Goal: Task Accomplishment & Management: Manage account settings

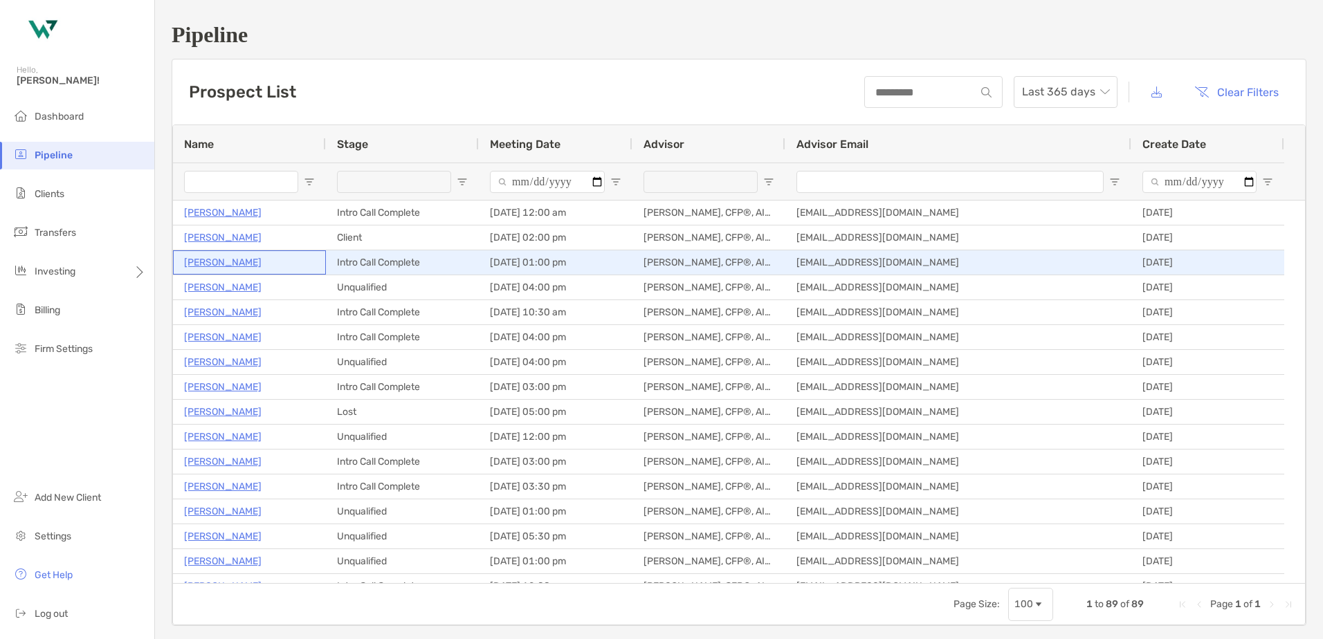
click at [235, 260] on p "[PERSON_NAME]" at bounding box center [222, 262] width 77 height 17
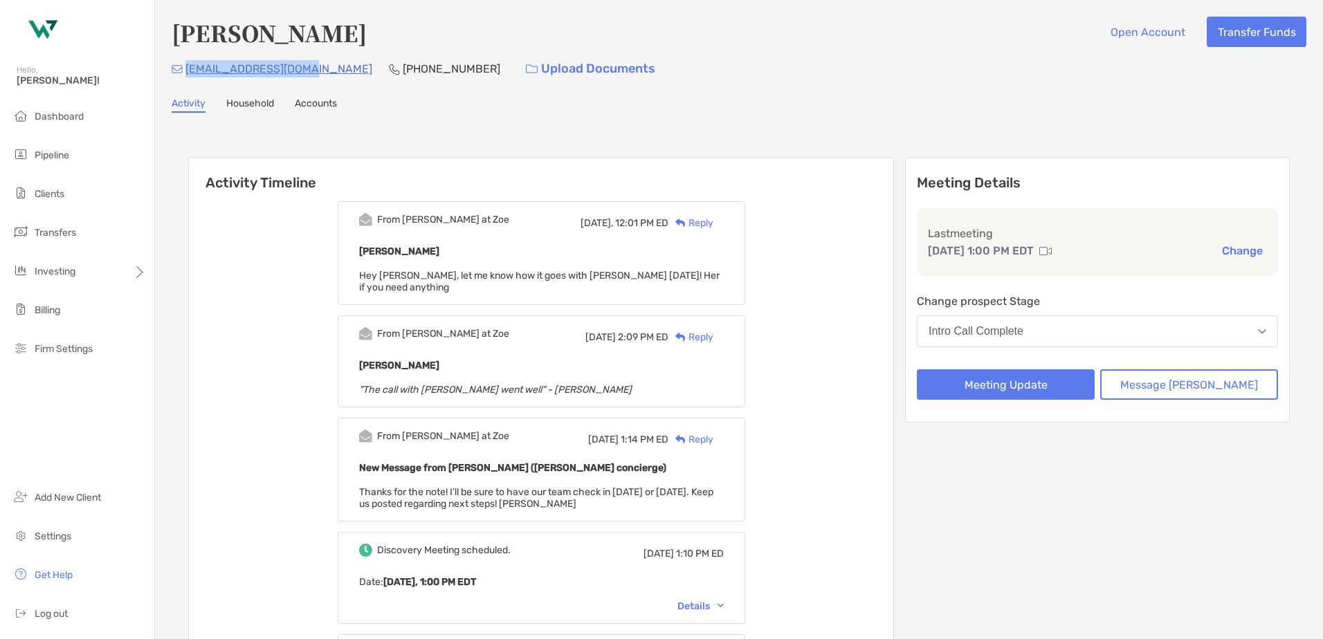
drag, startPoint x: 297, startPoint y: 75, endPoint x: 186, endPoint y: 78, distance: 110.7
click at [186, 78] on div "lizlette@hotmail.com (317) 523-9411 Upload Documents" at bounding box center [739, 69] width 1135 height 30
copy p "lizlette@hotmail.com"
click at [53, 189] on span "Clients" at bounding box center [50, 194] width 30 height 12
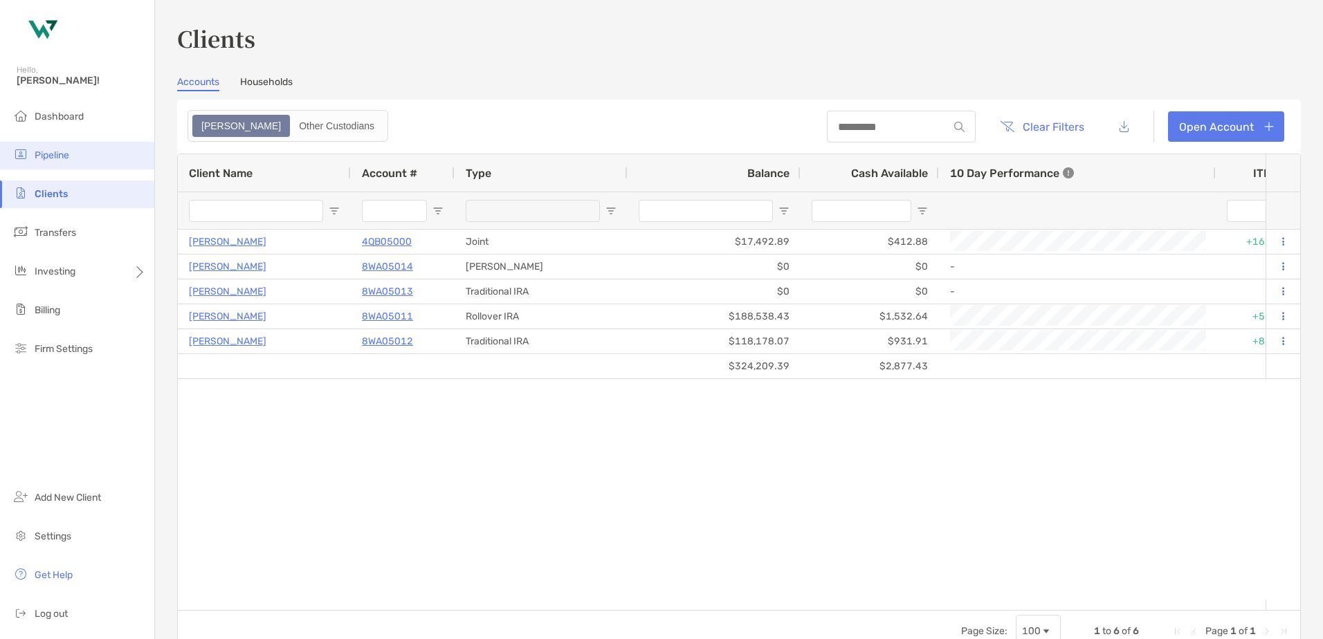
click at [38, 158] on span "Pipeline" at bounding box center [52, 155] width 35 height 12
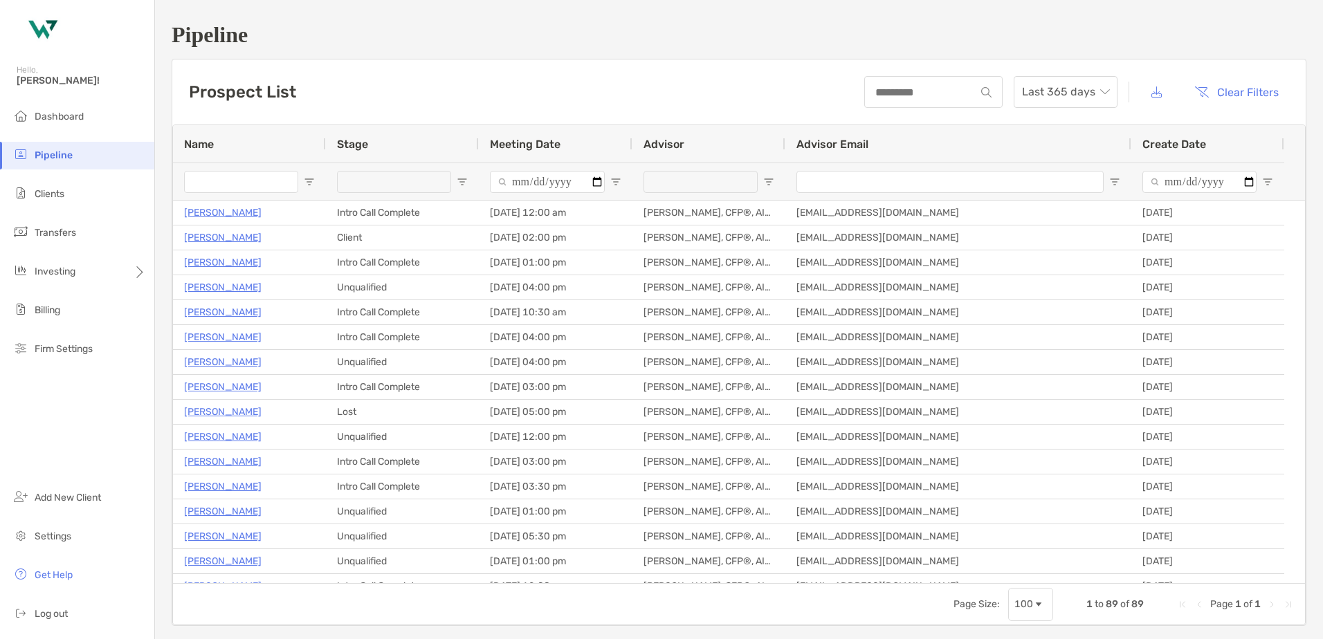
click at [764, 185] on span "Open Filter Menu" at bounding box center [768, 181] width 11 height 11
type input "**********"
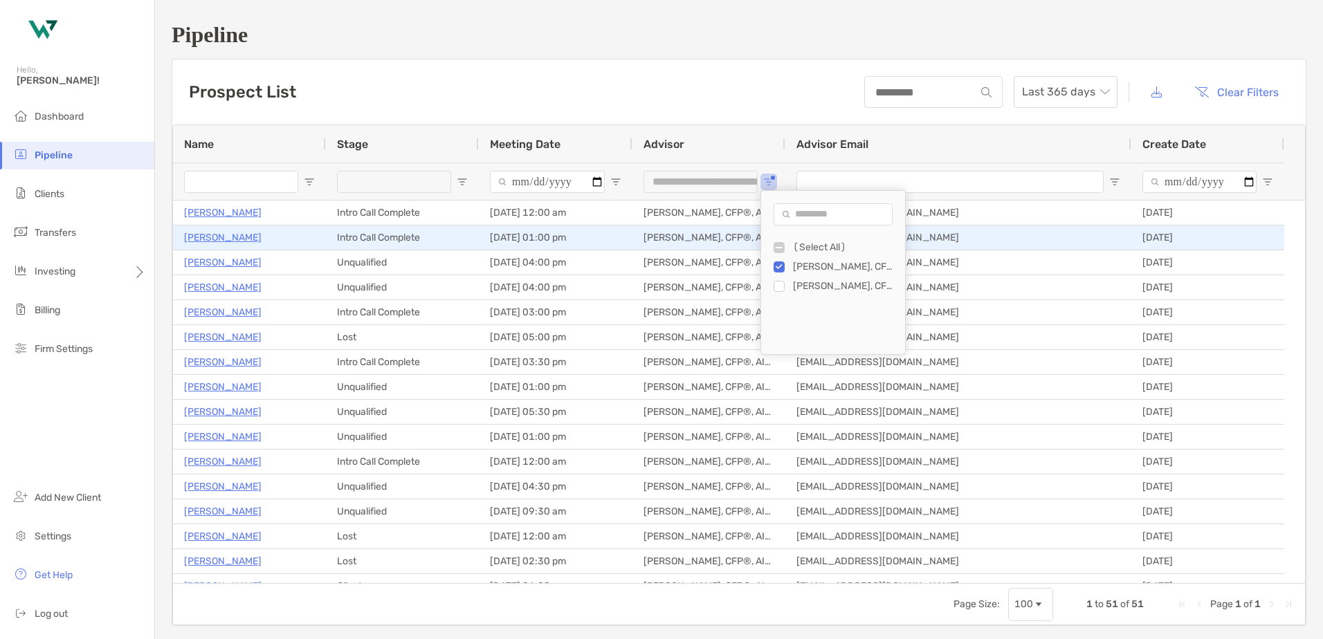
click at [228, 237] on p "[PERSON_NAME]" at bounding box center [222, 237] width 77 height 17
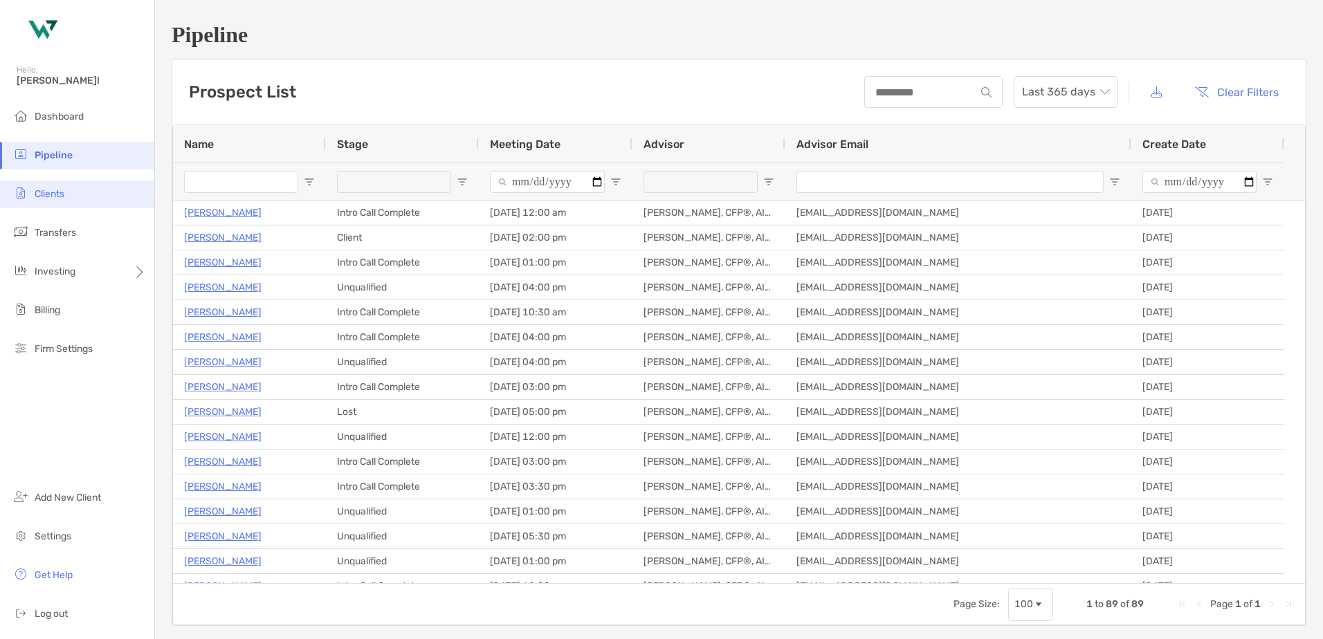
click at [43, 185] on li "Clients" at bounding box center [77, 195] width 154 height 28
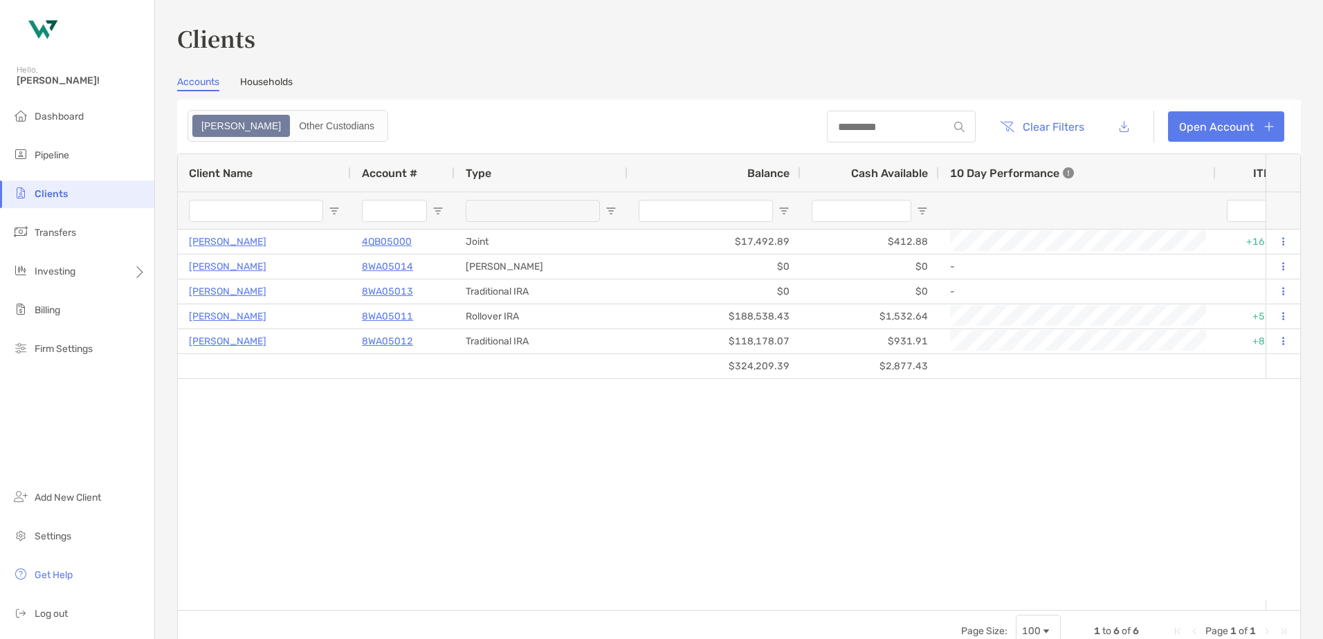
click at [315, 542] on div "[PERSON_NAME] 4QB05000 Joint $17,492.89 $412.88 +16.61% +16.61% Completed Passi…" at bounding box center [722, 415] width 1088 height 370
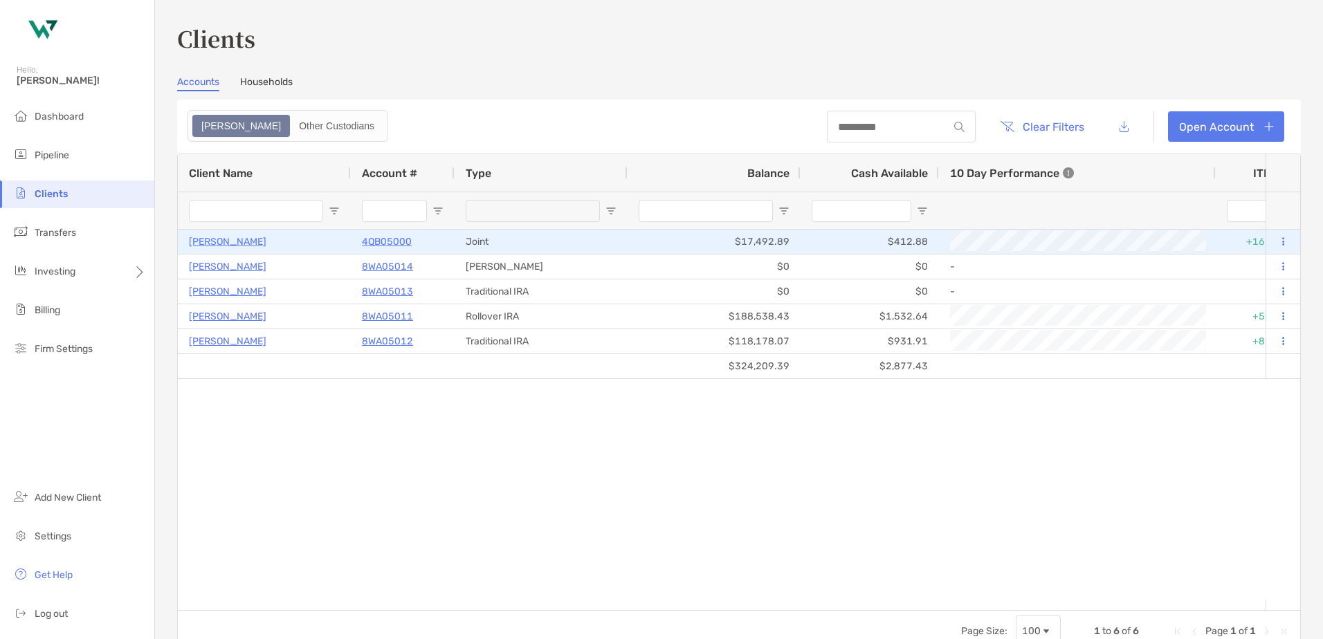
click at [385, 235] on p "4QB05000" at bounding box center [387, 241] width 50 height 17
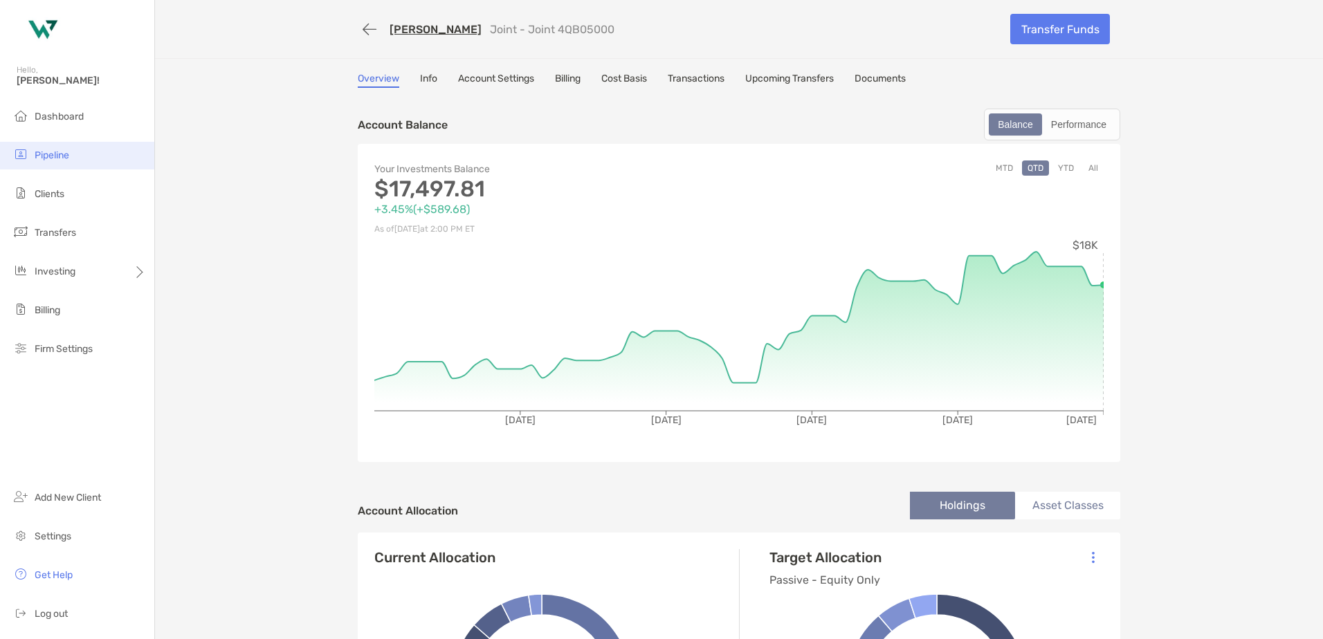
click at [43, 151] on span "Pipeline" at bounding box center [52, 155] width 35 height 12
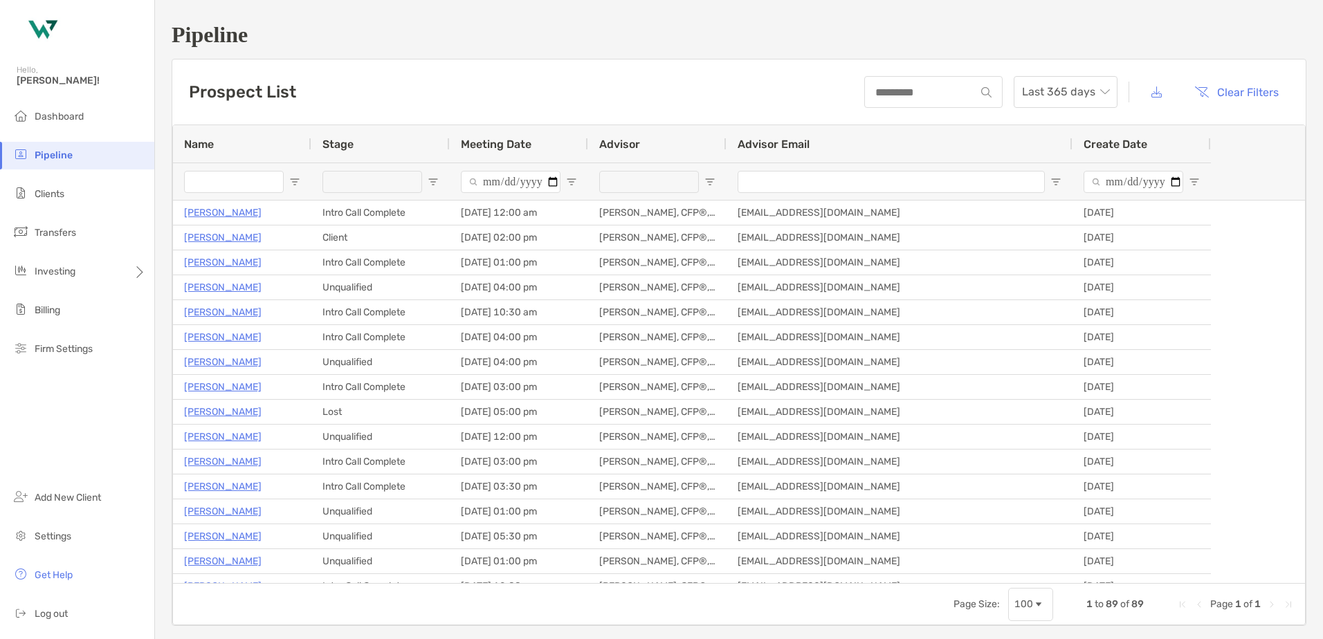
type input "**********"
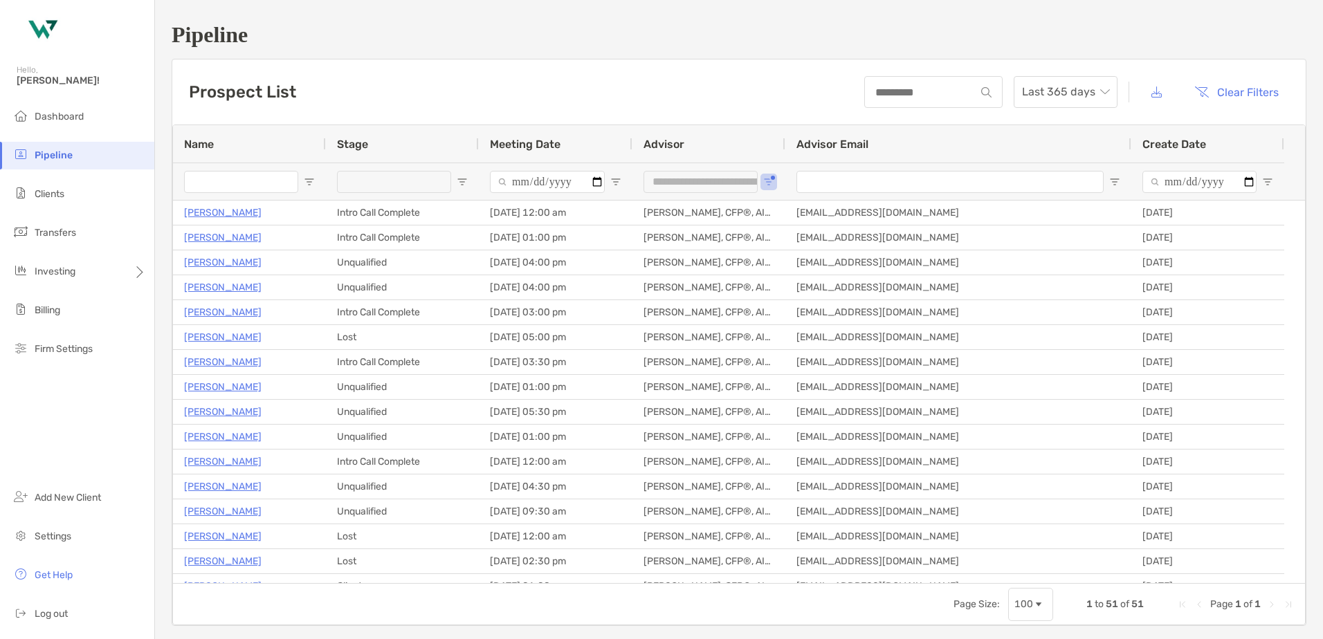
click at [460, 181] on span "Open Filter Menu" at bounding box center [462, 181] width 11 height 11
click at [477, 303] on div "Filter List" at bounding box center [472, 305] width 11 height 11
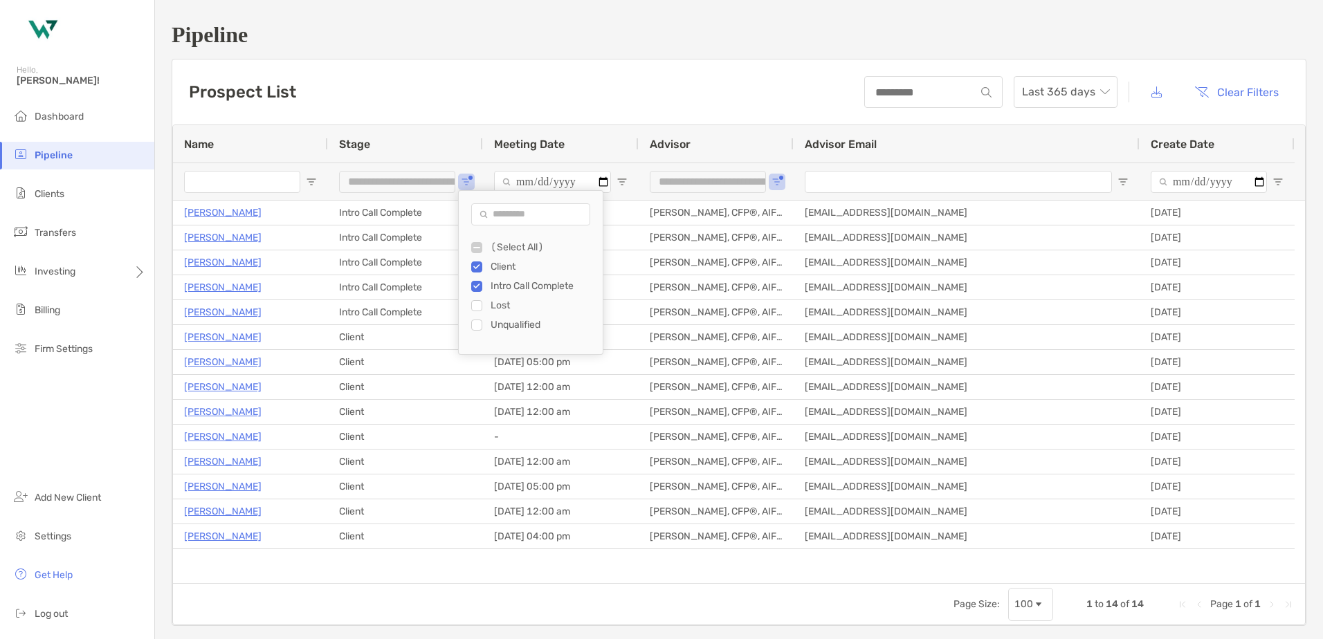
type input "**********"
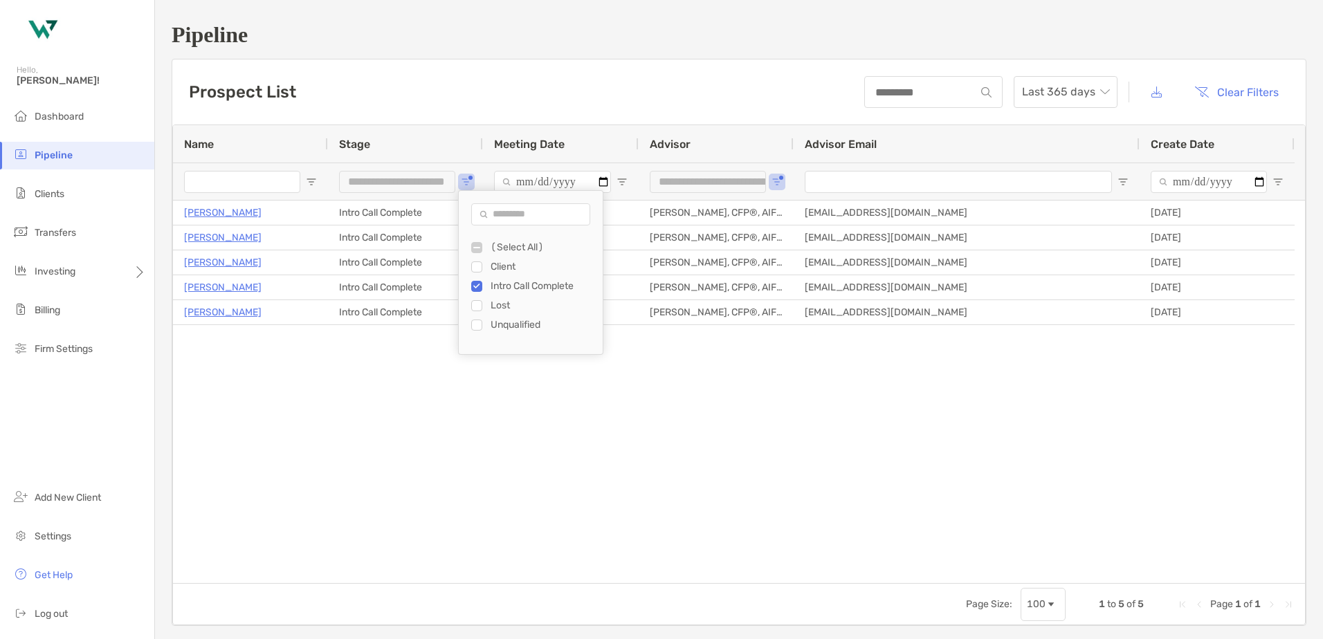
click at [410, 375] on div "[PERSON_NAME] Intro Call Complete [DATE] 12:00 am [PERSON_NAME], CFP®, AIF®, CP…" at bounding box center [739, 392] width 1132 height 383
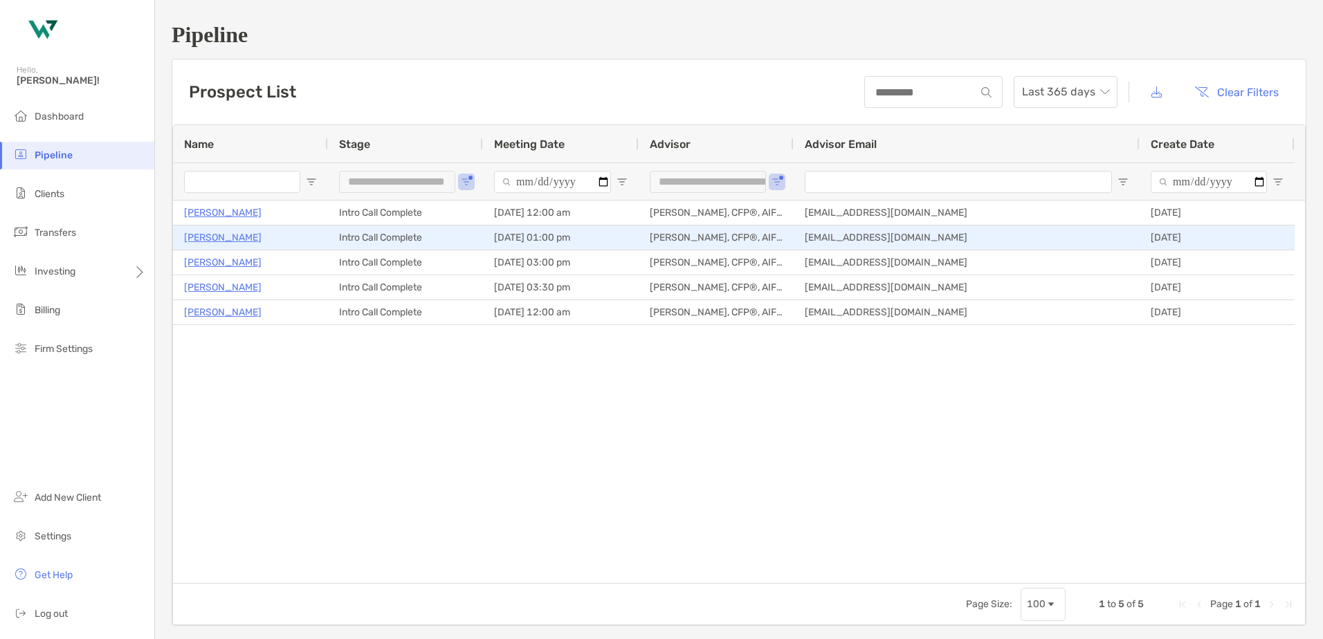
click at [228, 235] on p "[PERSON_NAME]" at bounding box center [222, 237] width 77 height 17
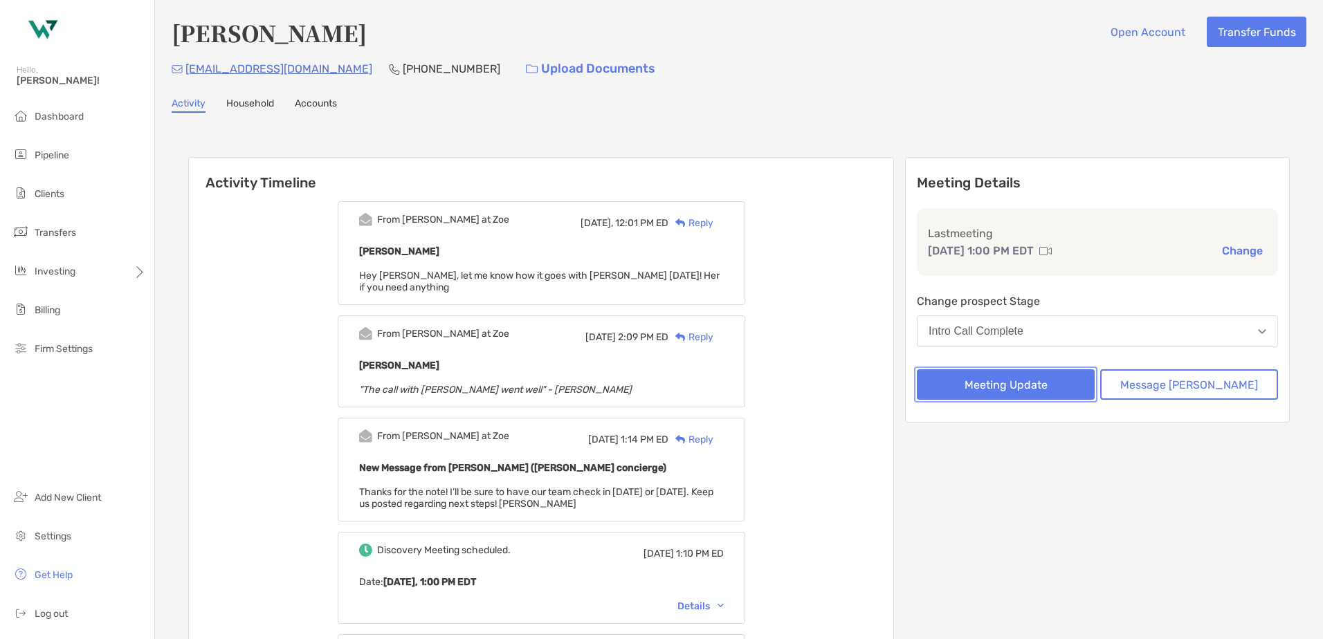
click at [1050, 383] on button "Meeting Update" at bounding box center [1006, 384] width 178 height 30
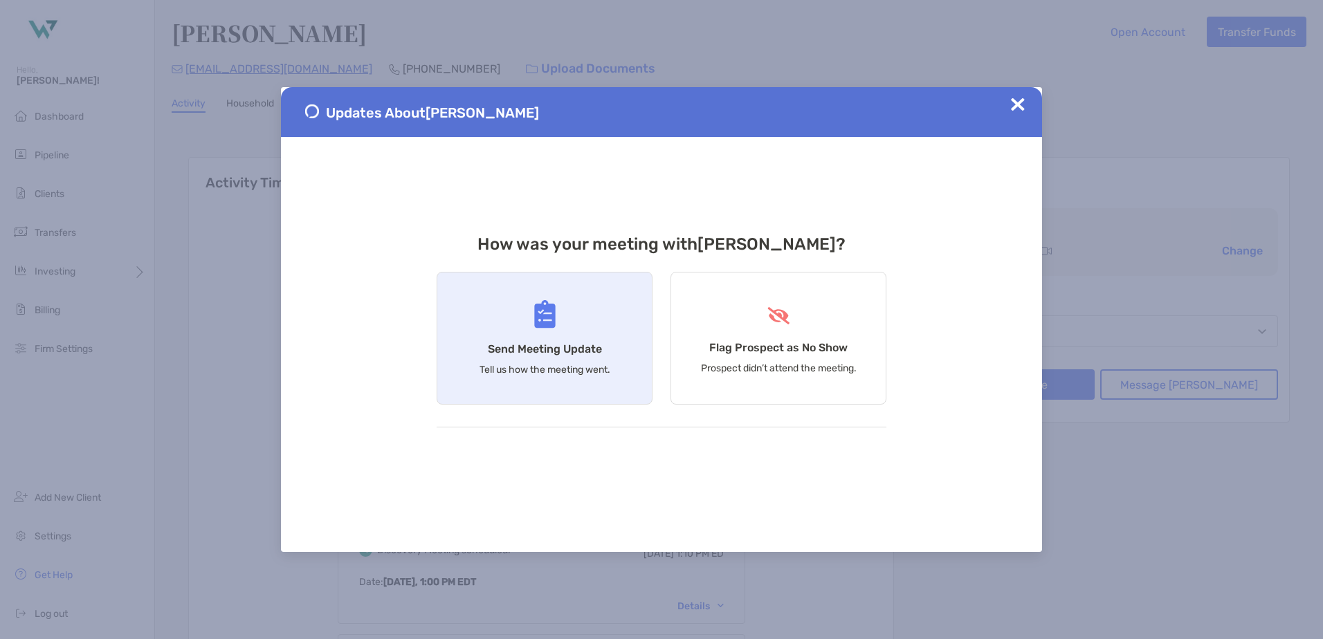
click at [539, 339] on div "Send Meeting Update Tell us how the meeting went." at bounding box center [545, 338] width 216 height 133
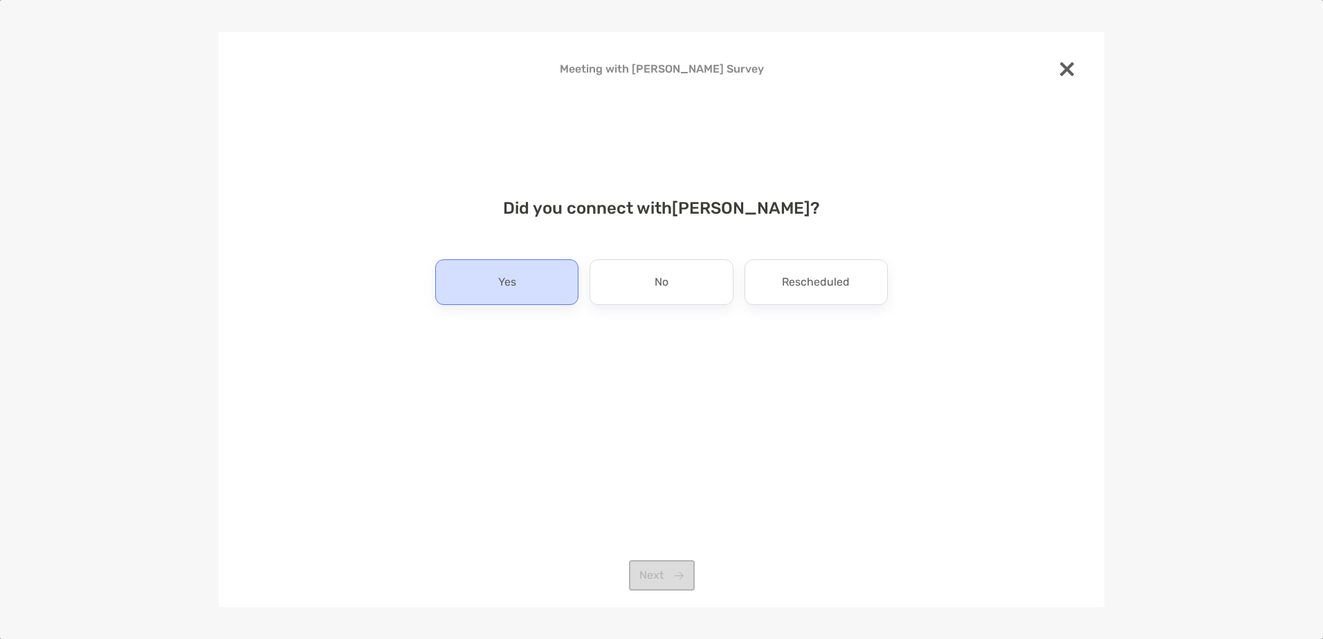
click at [540, 293] on div "Yes" at bounding box center [506, 282] width 143 height 46
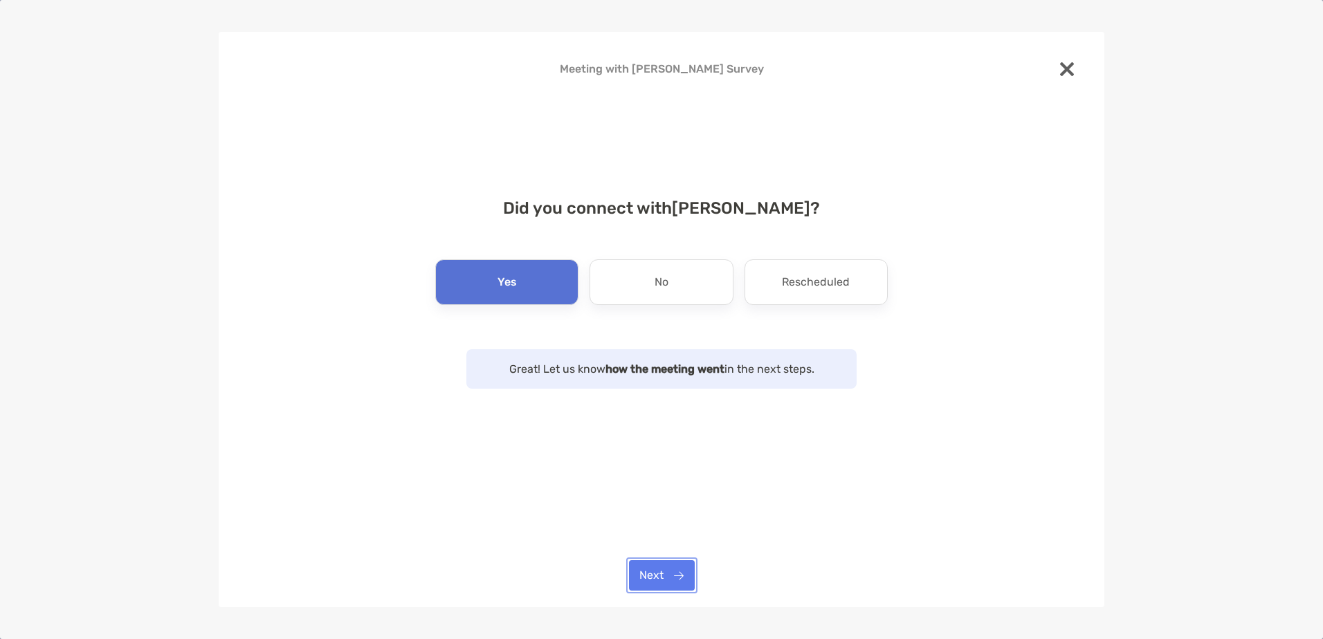
click at [659, 576] on button "Next" at bounding box center [662, 575] width 66 height 30
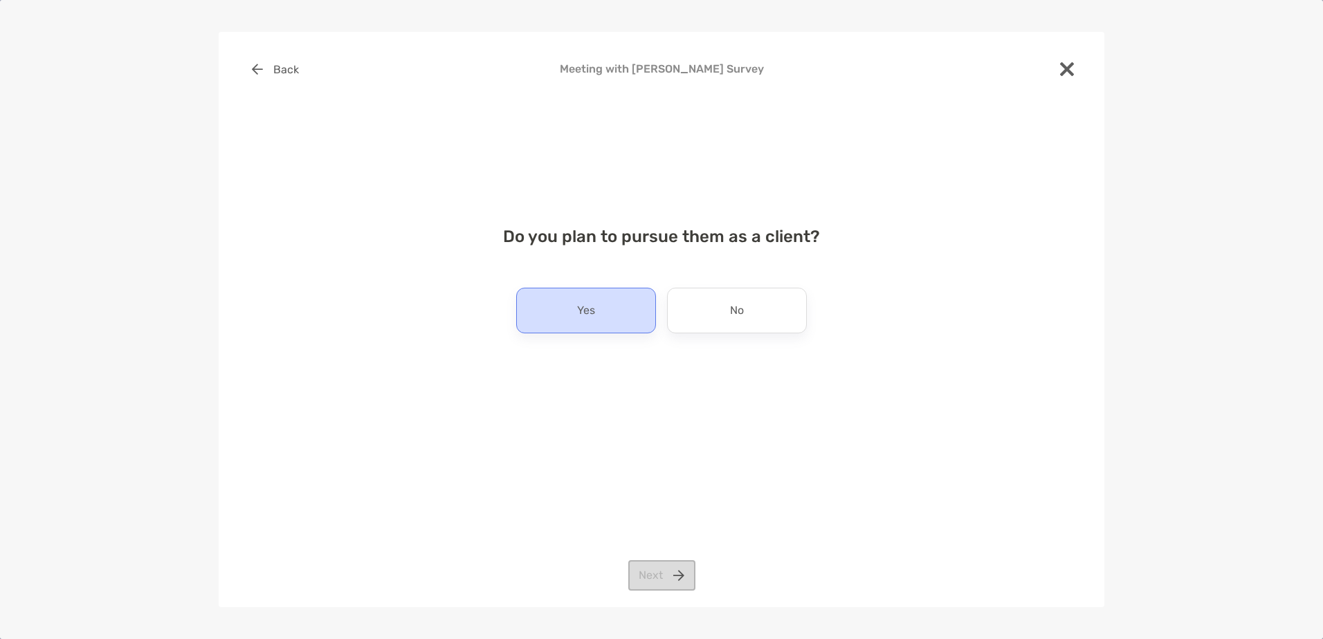
click at [621, 322] on div "Yes" at bounding box center [586, 311] width 140 height 46
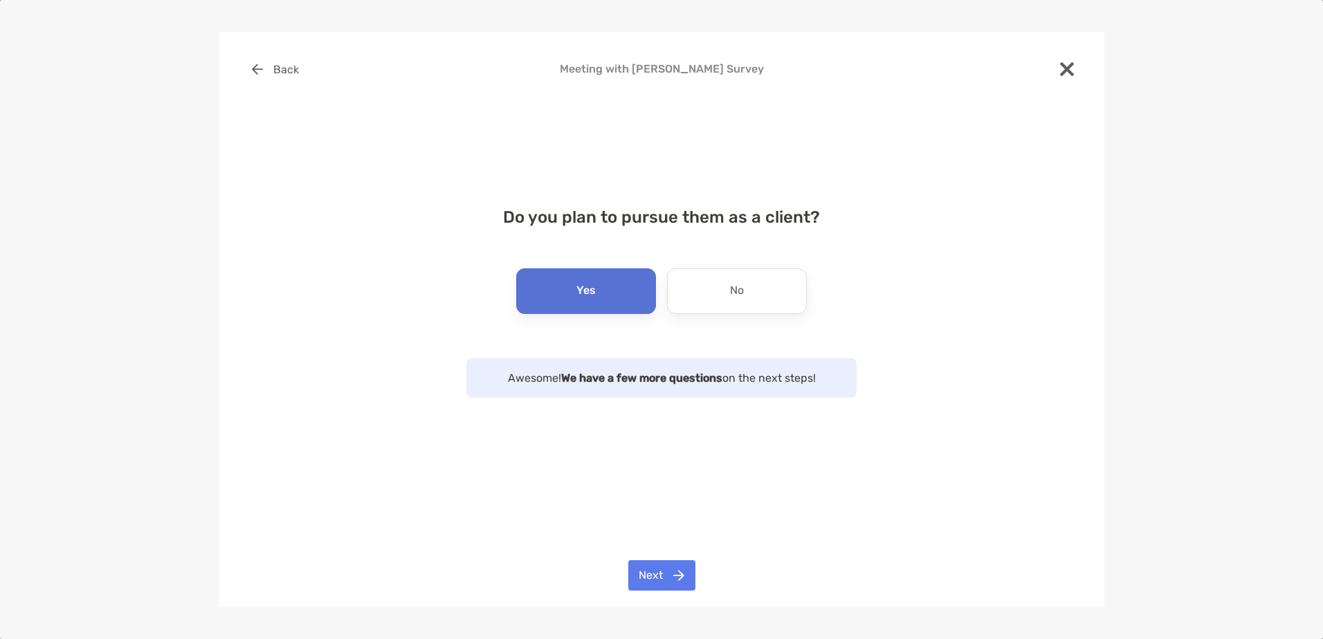
click at [608, 304] on div "Yes" at bounding box center [586, 291] width 140 height 46
click at [596, 295] on div "Yes" at bounding box center [586, 291] width 140 height 46
click at [644, 574] on button "Next" at bounding box center [661, 575] width 67 height 30
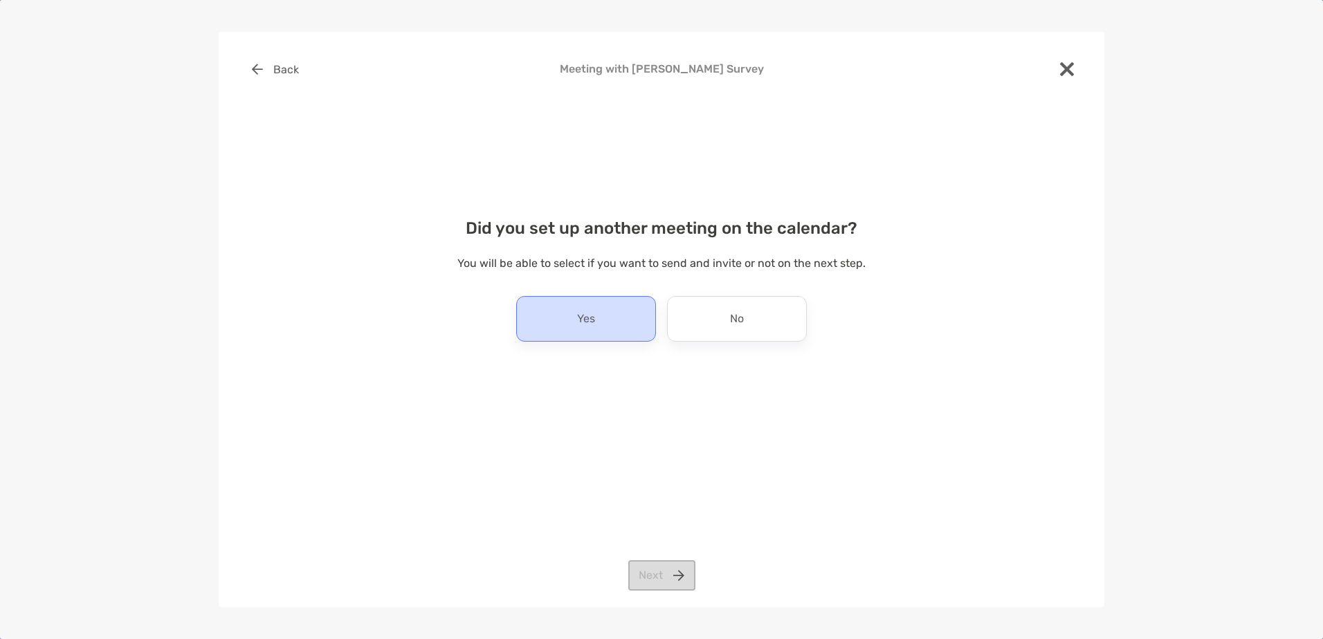
click at [607, 327] on div "Yes" at bounding box center [586, 319] width 140 height 46
click at [1072, 66] on img at bounding box center [1067, 69] width 14 height 14
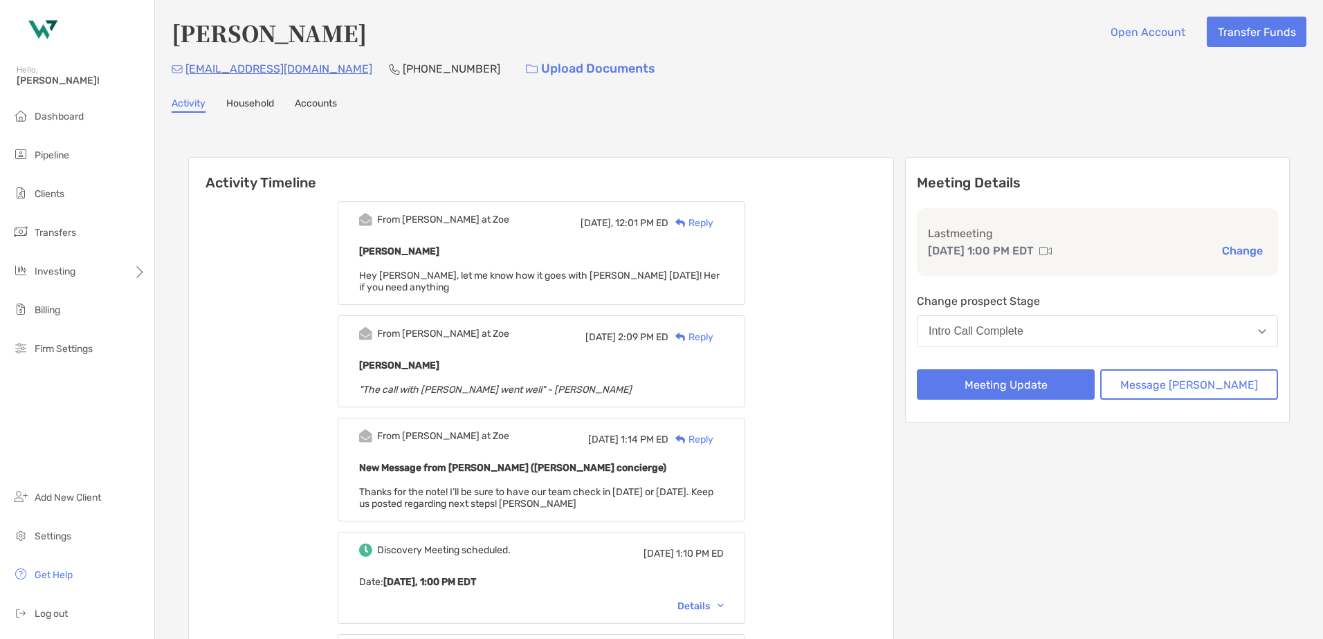
click at [713, 220] on div "Reply" at bounding box center [690, 223] width 45 height 15
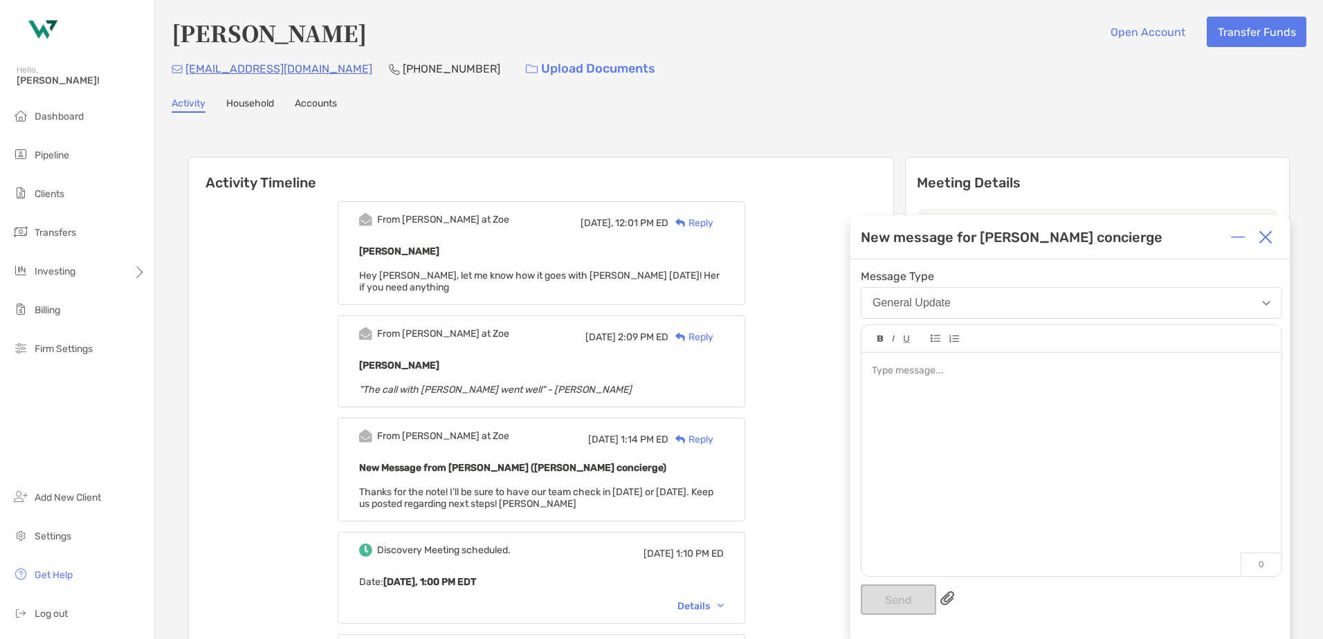
click at [924, 294] on button "General Update" at bounding box center [1071, 303] width 421 height 32
click at [899, 372] on div at bounding box center [1071, 371] width 398 height 15
click at [893, 171] on h6 "Activity Timeline" at bounding box center [541, 174] width 704 height 33
click at [1269, 244] on img at bounding box center [1265, 237] width 14 height 14
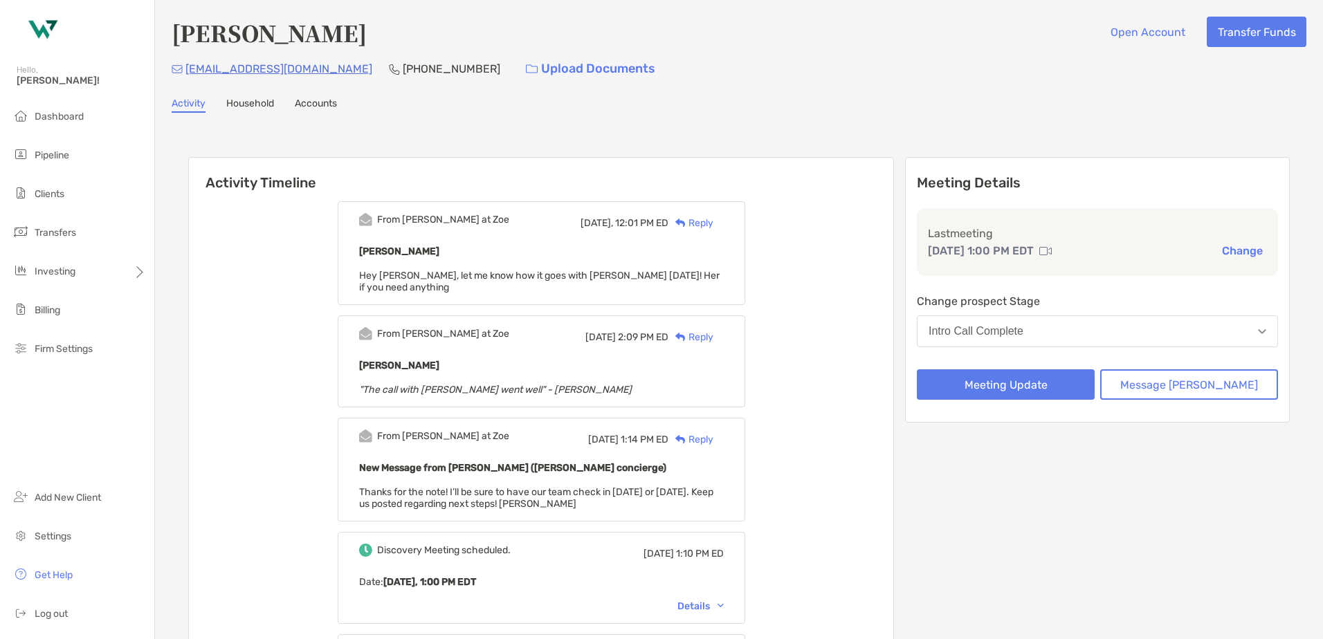
click at [1076, 340] on button "Intro Call Complete" at bounding box center [1097, 331] width 361 height 32
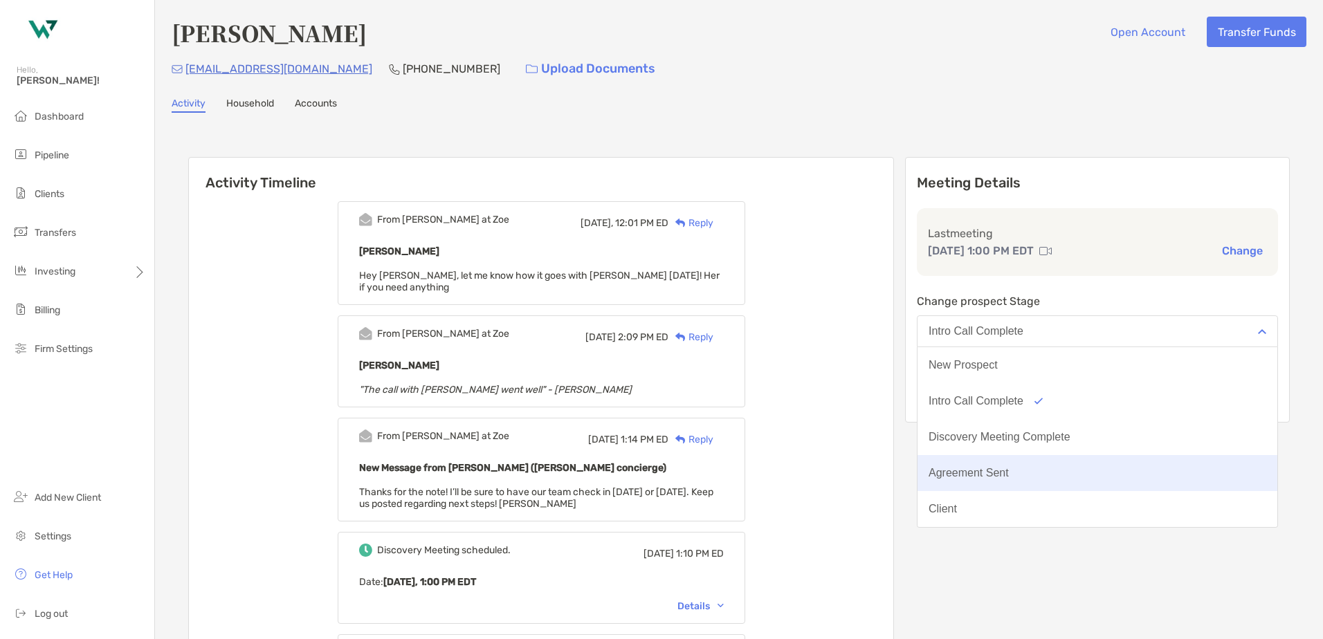
scroll to position [69, 0]
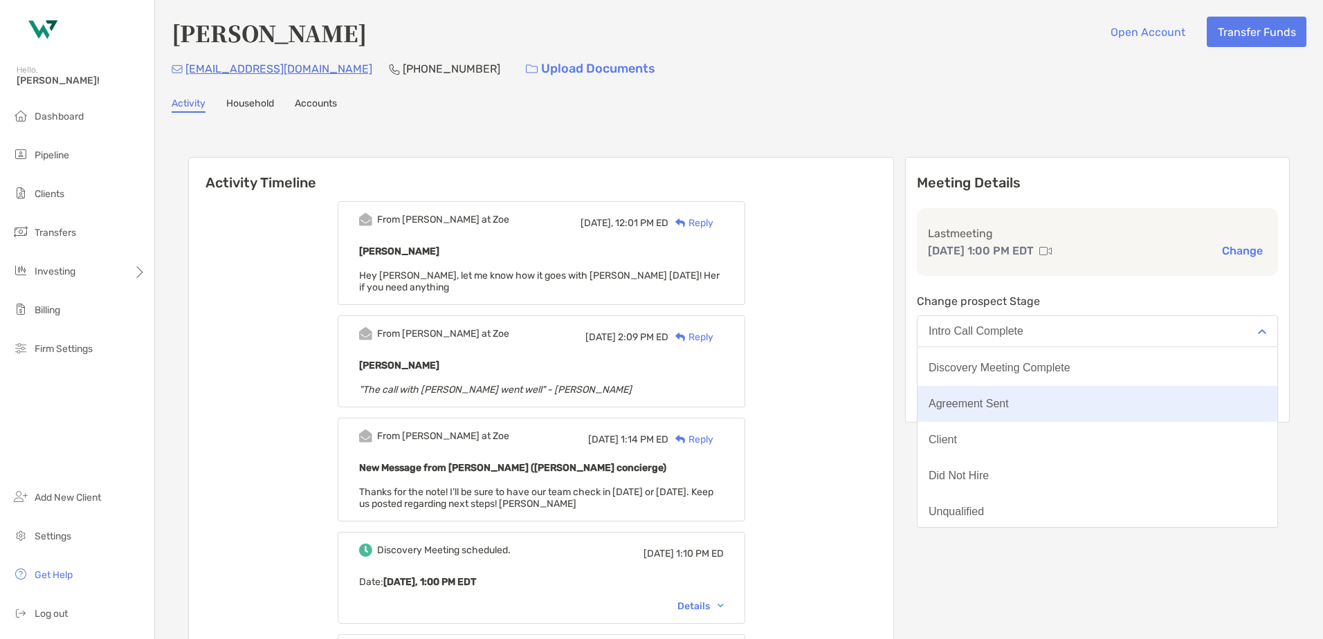
click at [1042, 411] on button "Agreement Sent" at bounding box center [1097, 404] width 360 height 36
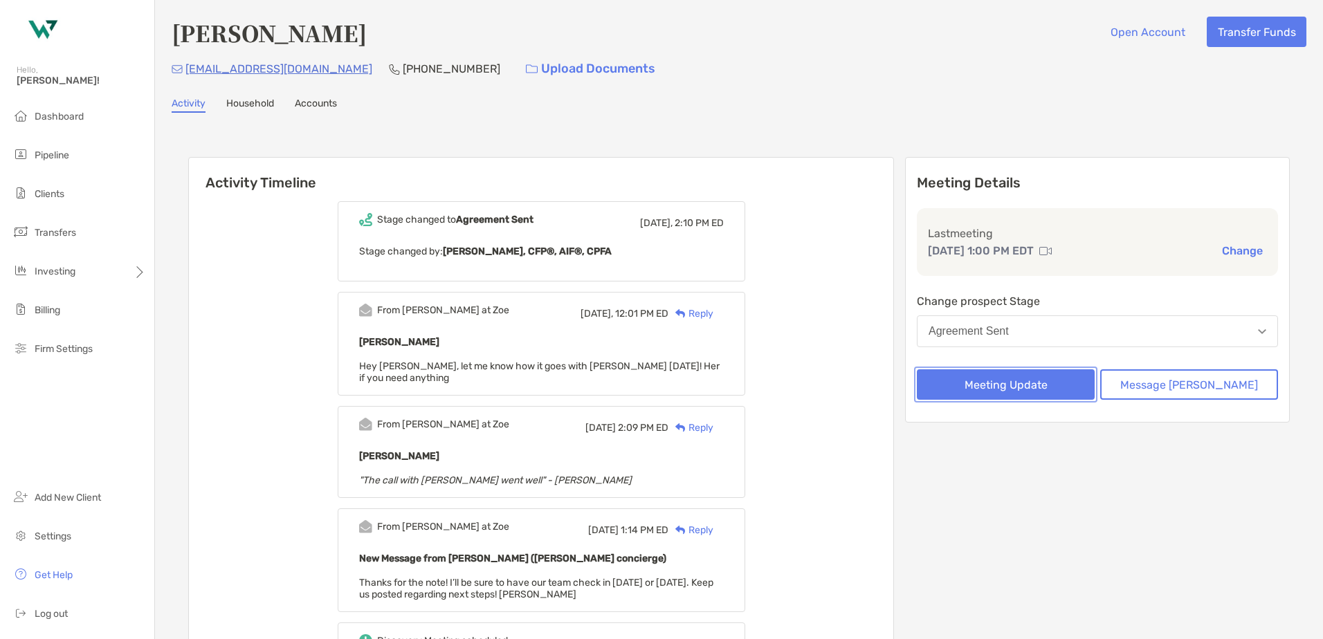
click at [1044, 386] on button "Meeting Update" at bounding box center [1006, 384] width 178 height 30
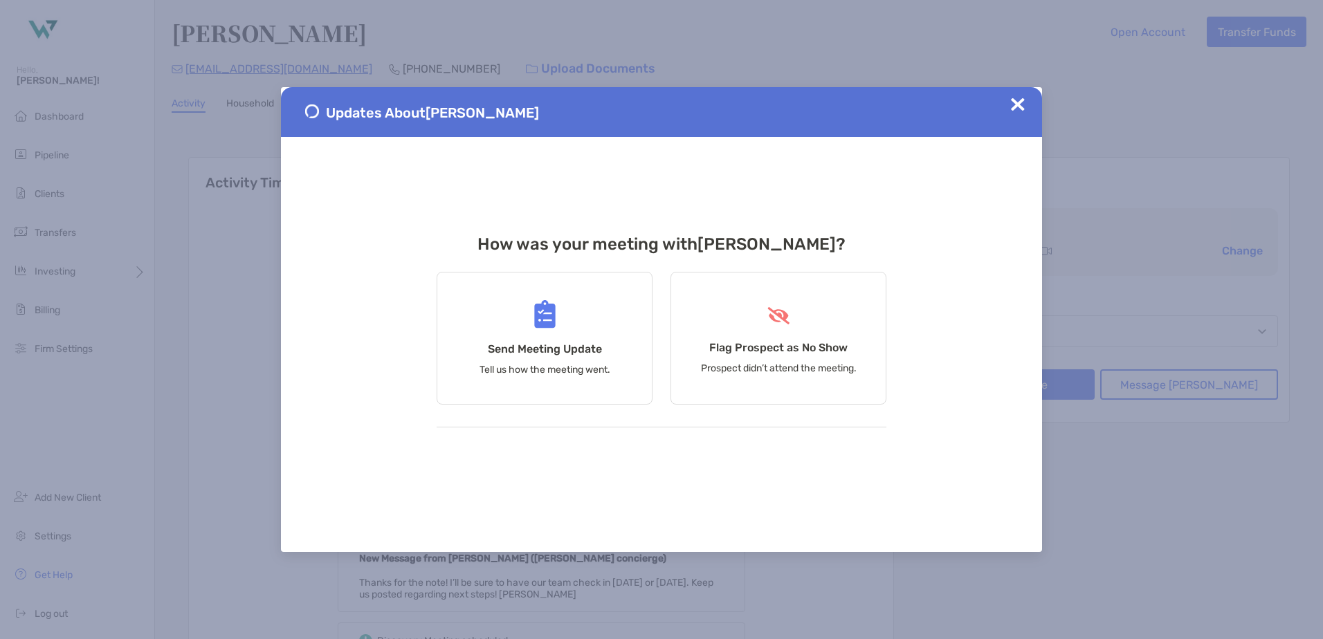
click at [1022, 99] on img at bounding box center [1018, 105] width 14 height 14
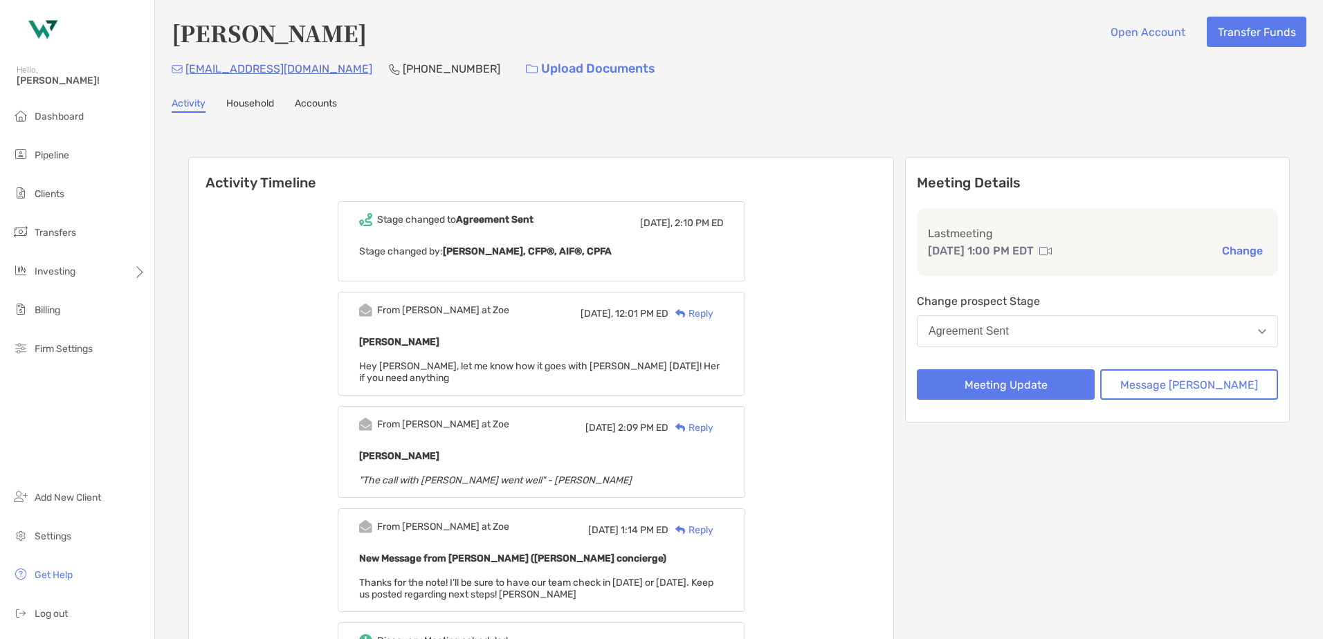
click at [713, 315] on div "Reply" at bounding box center [690, 313] width 45 height 15
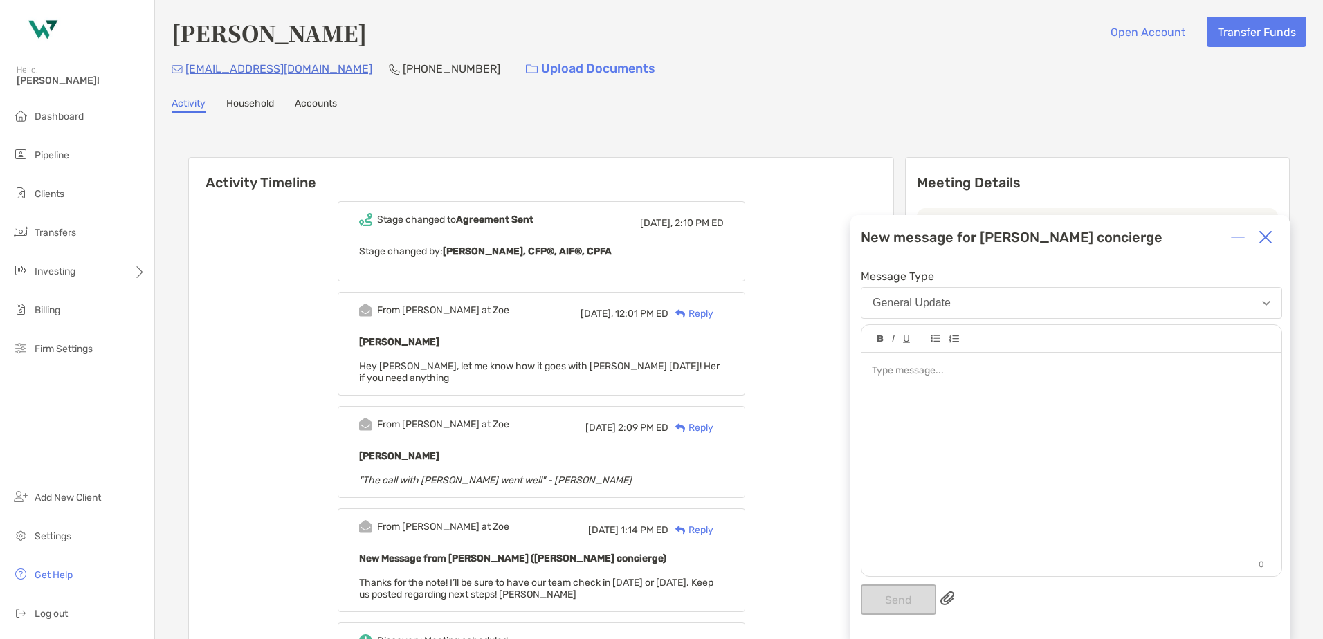
click at [909, 375] on div at bounding box center [1071, 371] width 398 height 15
click at [1121, 377] on div "**********" at bounding box center [1071, 371] width 398 height 15
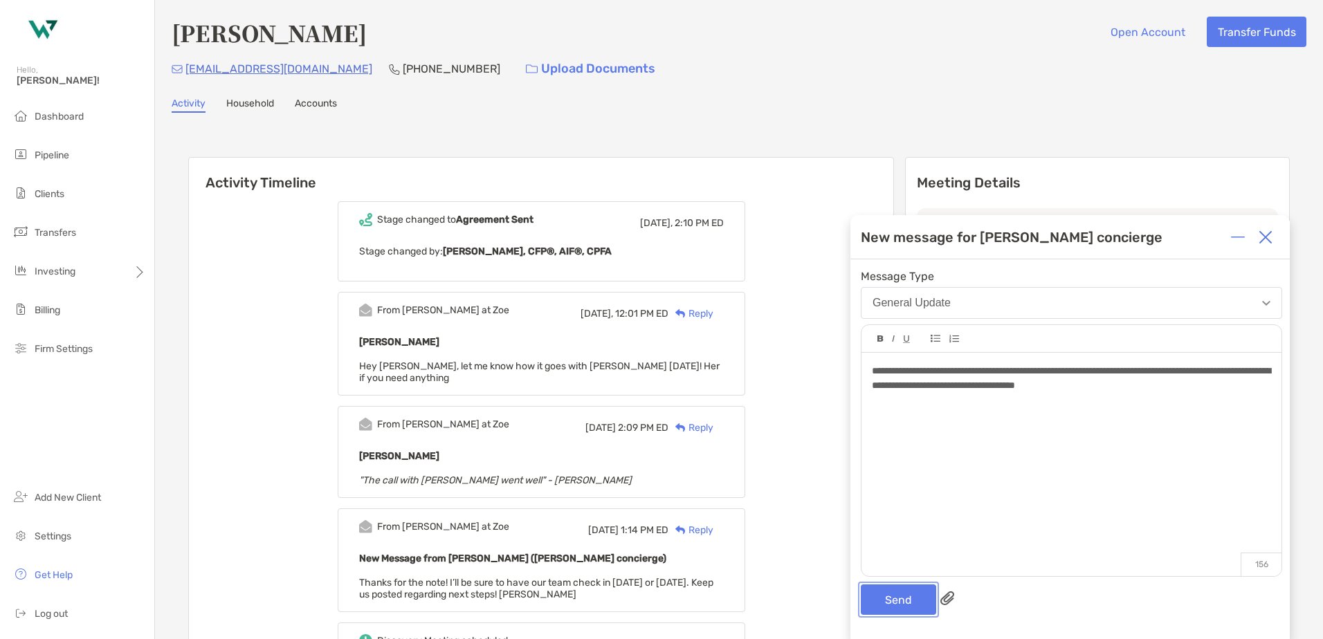
click at [895, 598] on button "Send" at bounding box center [898, 600] width 75 height 30
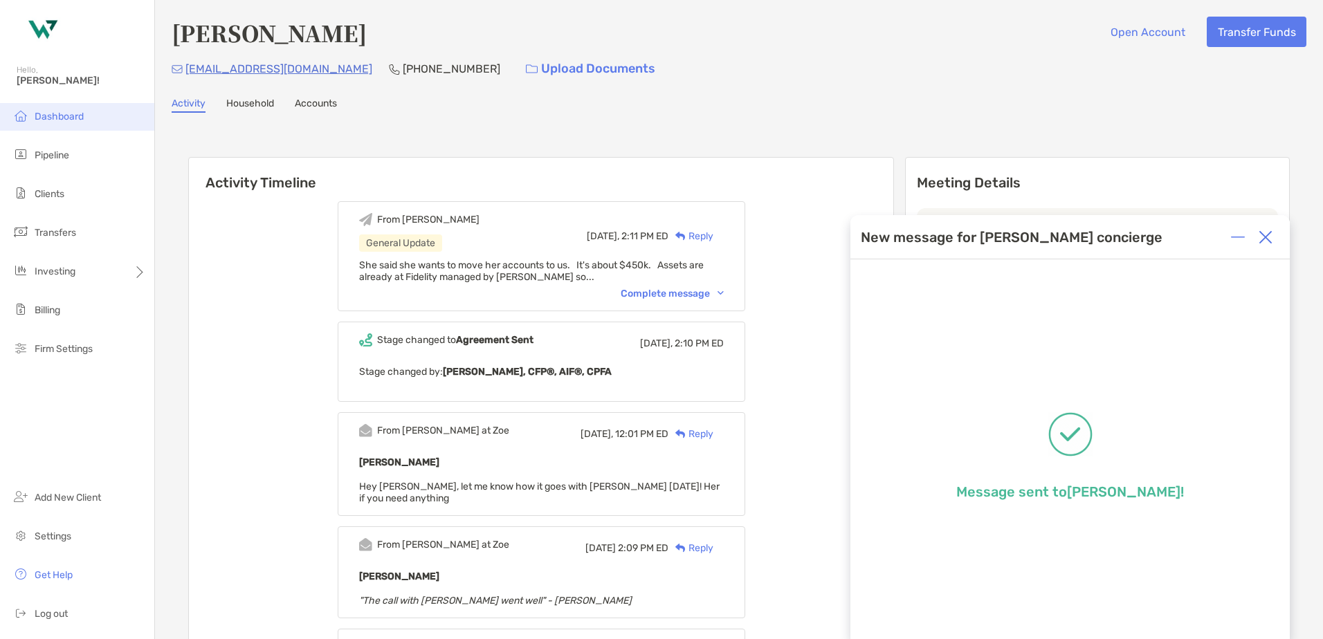
click at [75, 120] on span "Dashboard" at bounding box center [59, 117] width 49 height 12
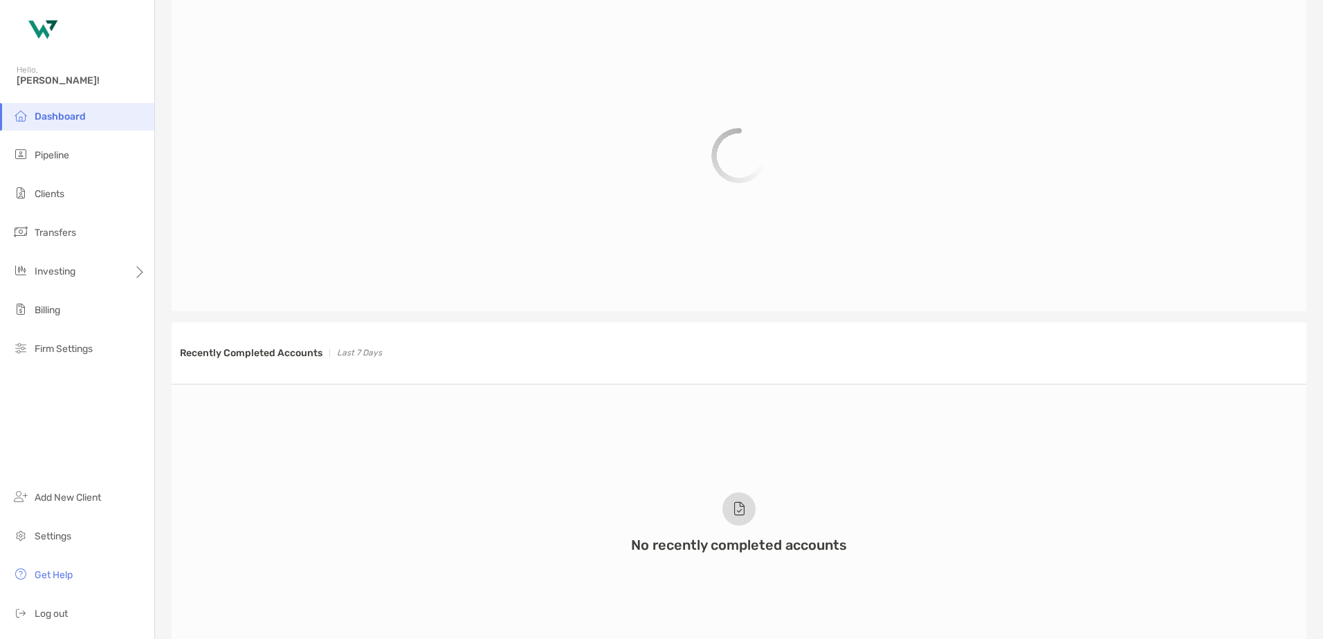
scroll to position [644, 0]
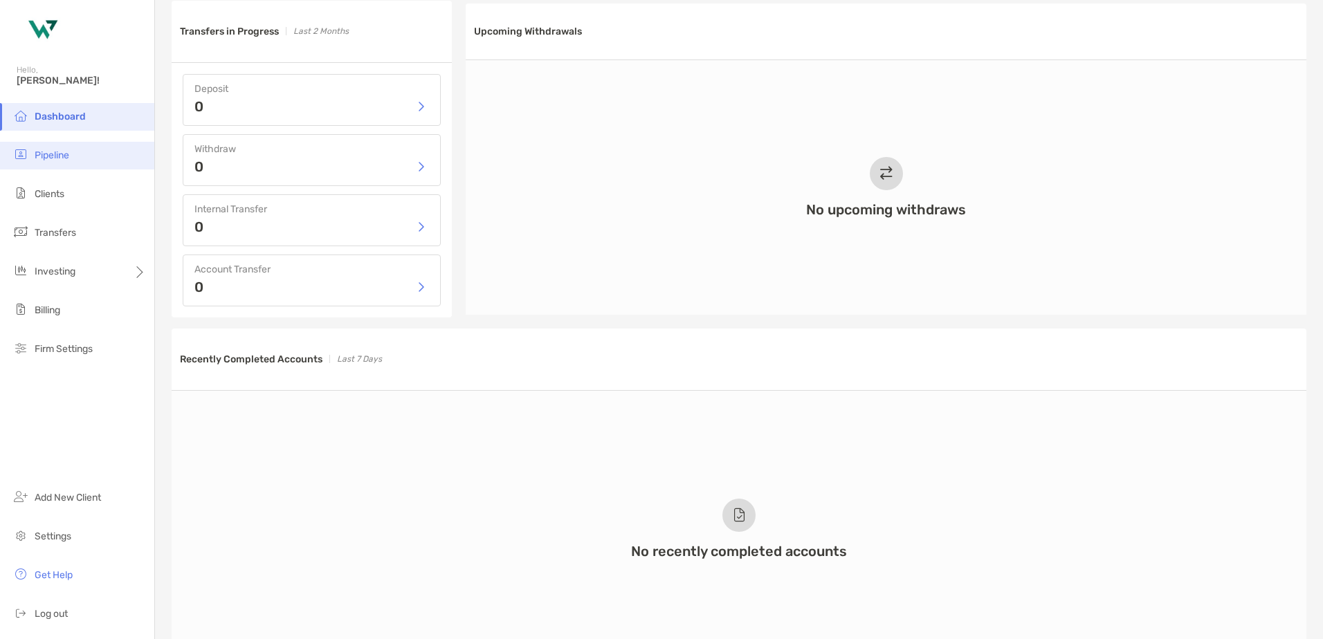
click at [50, 157] on span "Pipeline" at bounding box center [52, 155] width 35 height 12
